Goal: Navigation & Orientation: Find specific page/section

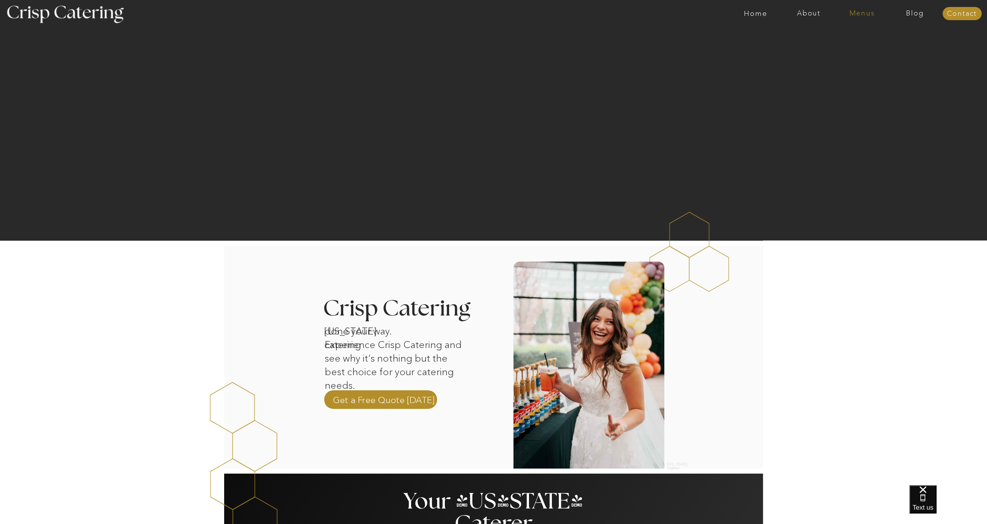
click at [852, 12] on nav "Menus" at bounding box center [861, 14] width 53 height 8
click at [849, 36] on nav "Summer (Mar-Aug)" at bounding box center [863, 34] width 69 height 7
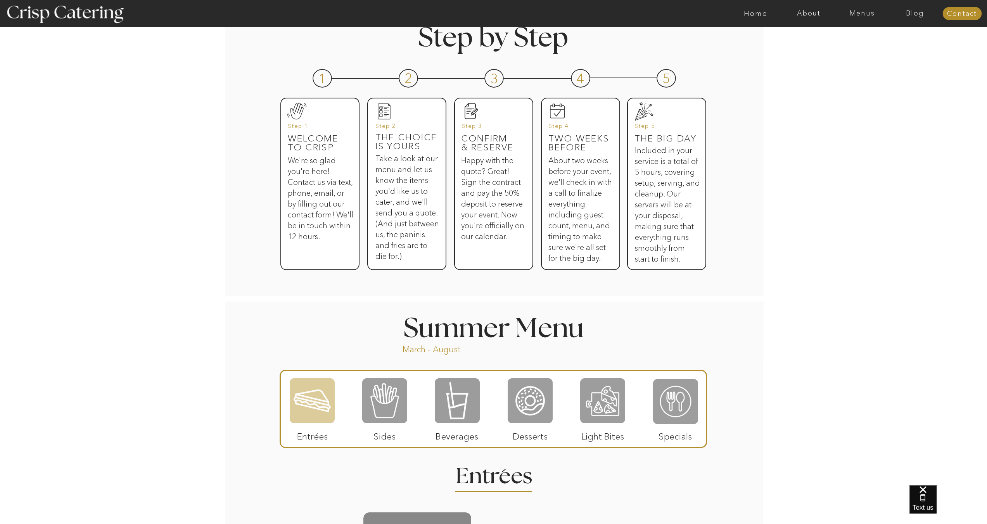
scroll to position [625, 0]
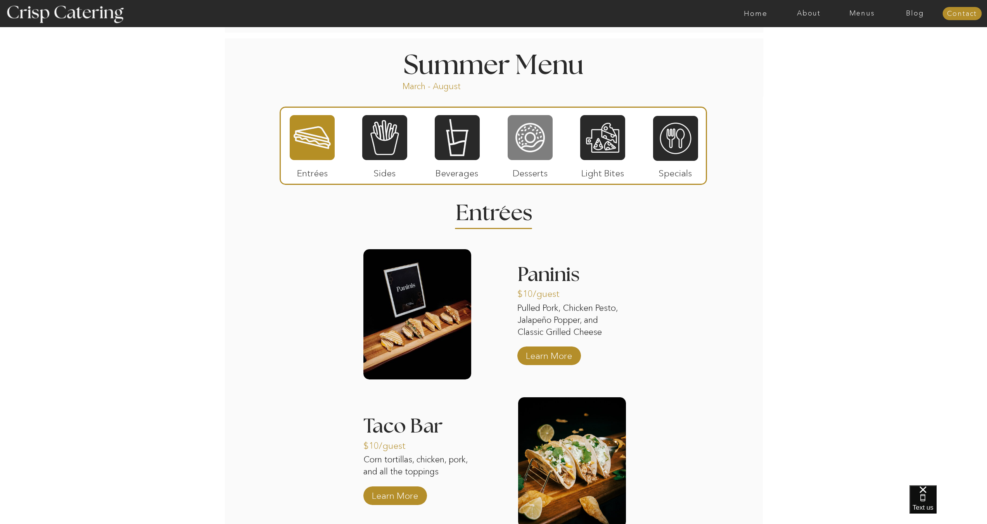
click at [527, 150] on div at bounding box center [530, 137] width 45 height 47
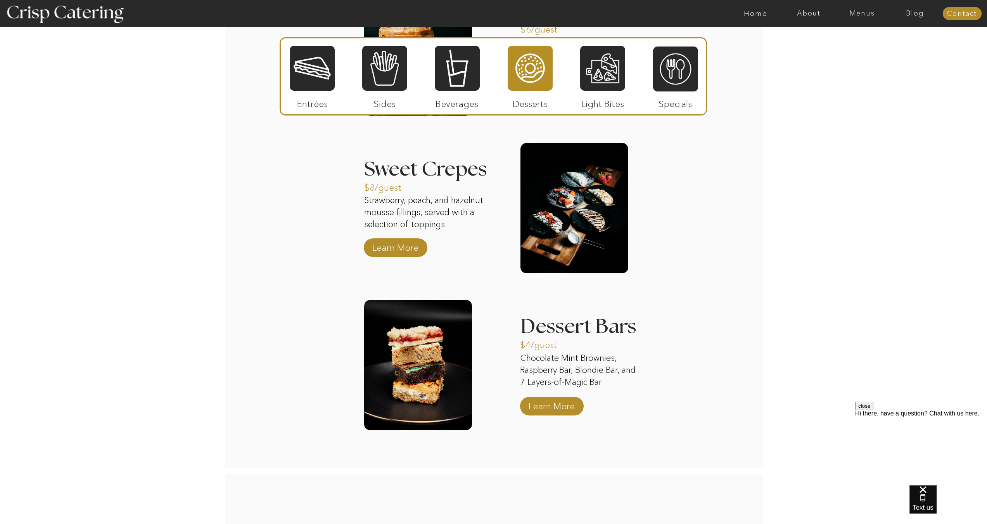
scroll to position [881, 0]
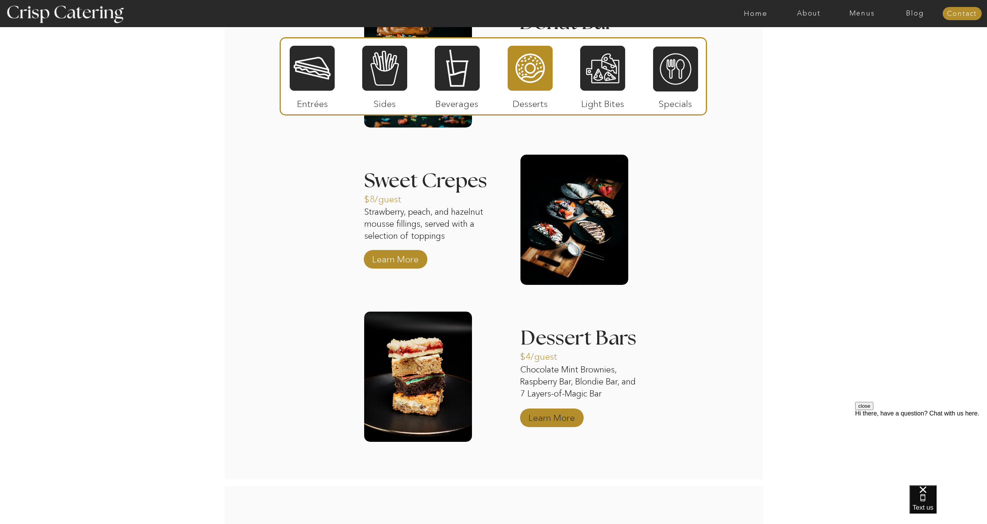
click at [553, 416] on p "Learn More" at bounding box center [552, 416] width 52 height 22
